Goal: Transaction & Acquisition: Purchase product/service

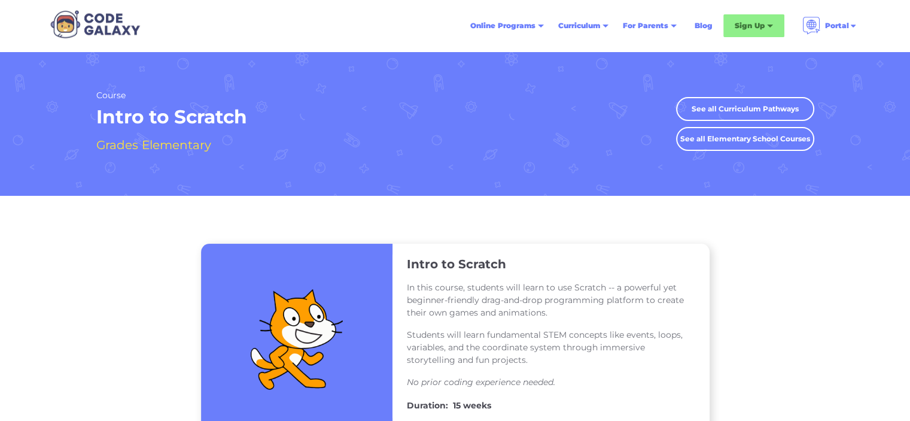
click at [752, 136] on link "See all Elementary School Courses" at bounding box center [745, 139] width 138 height 24
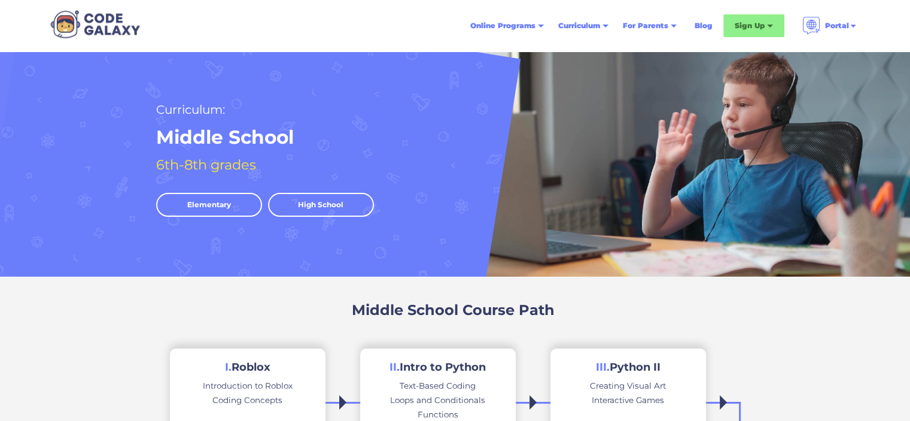
click at [225, 199] on link "Elementary" at bounding box center [209, 205] width 106 height 24
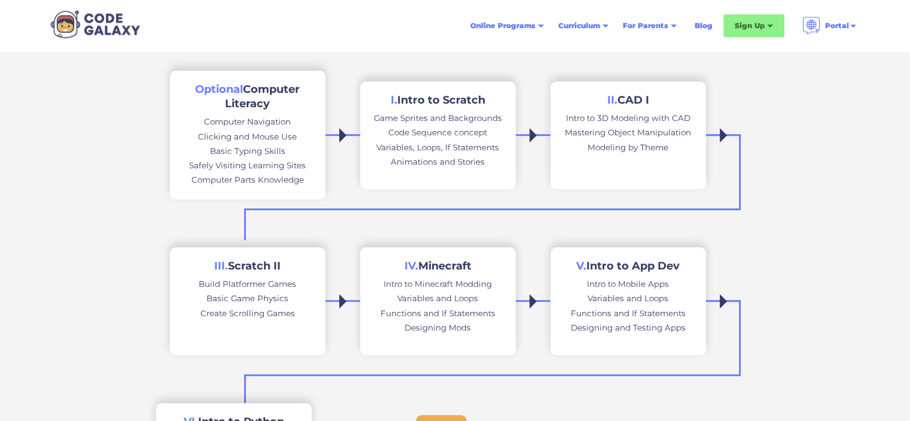
scroll to position [279, 0]
click at [406, 132] on div "Code Sequence concept" at bounding box center [437, 131] width 99 height 14
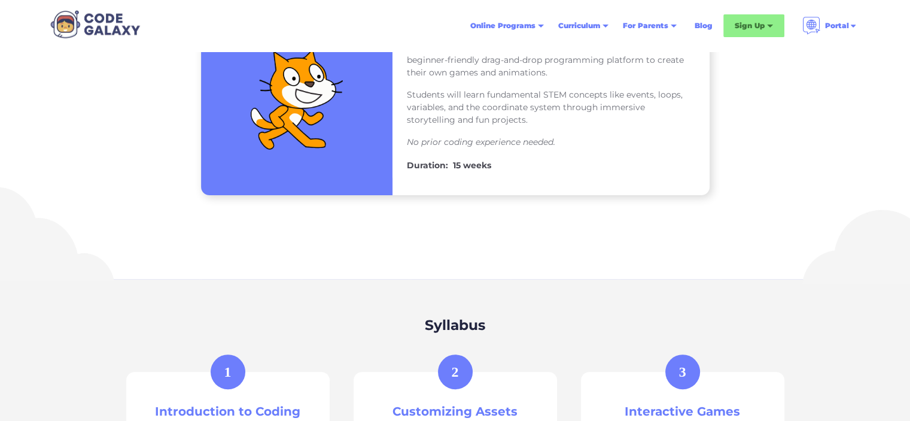
scroll to position [239, 0]
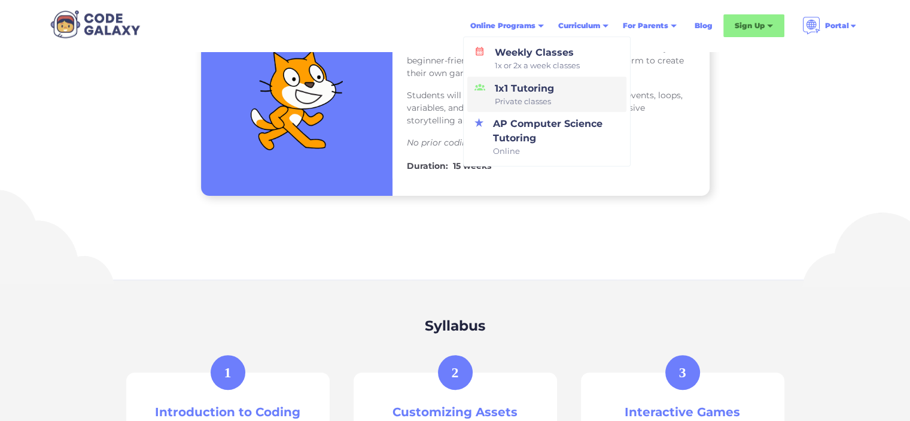
click at [515, 89] on div "1x1 Tutoring Private classes" at bounding box center [522, 94] width 64 height 26
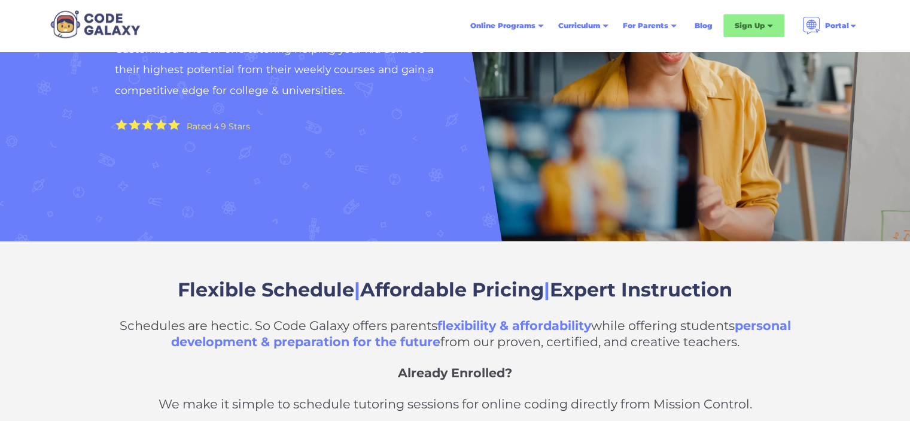
scroll to position [239, 0]
